Goal: Check status

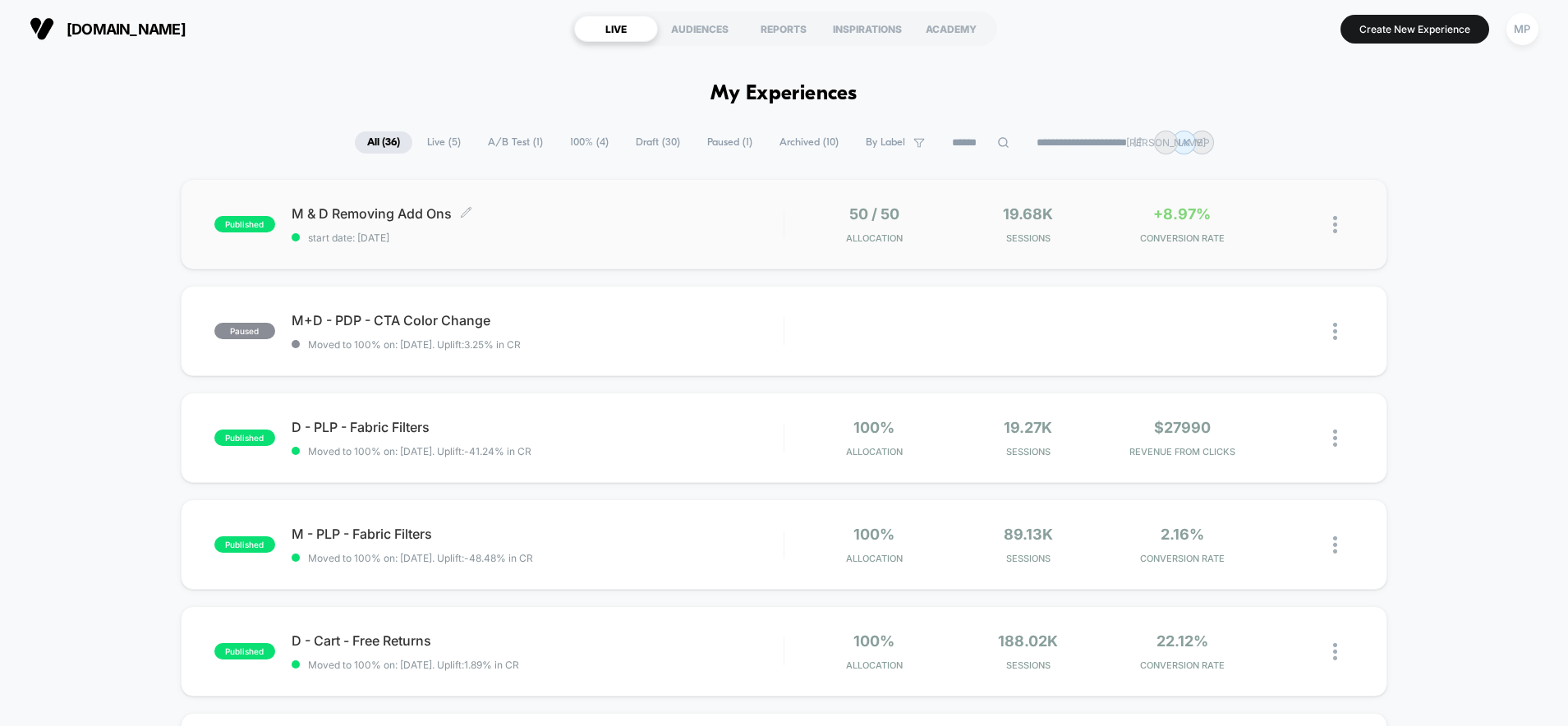
click at [524, 238] on span "start date: [DATE]" at bounding box center [537, 238] width 492 height 13
